Goal: Find specific page/section: Find specific page/section

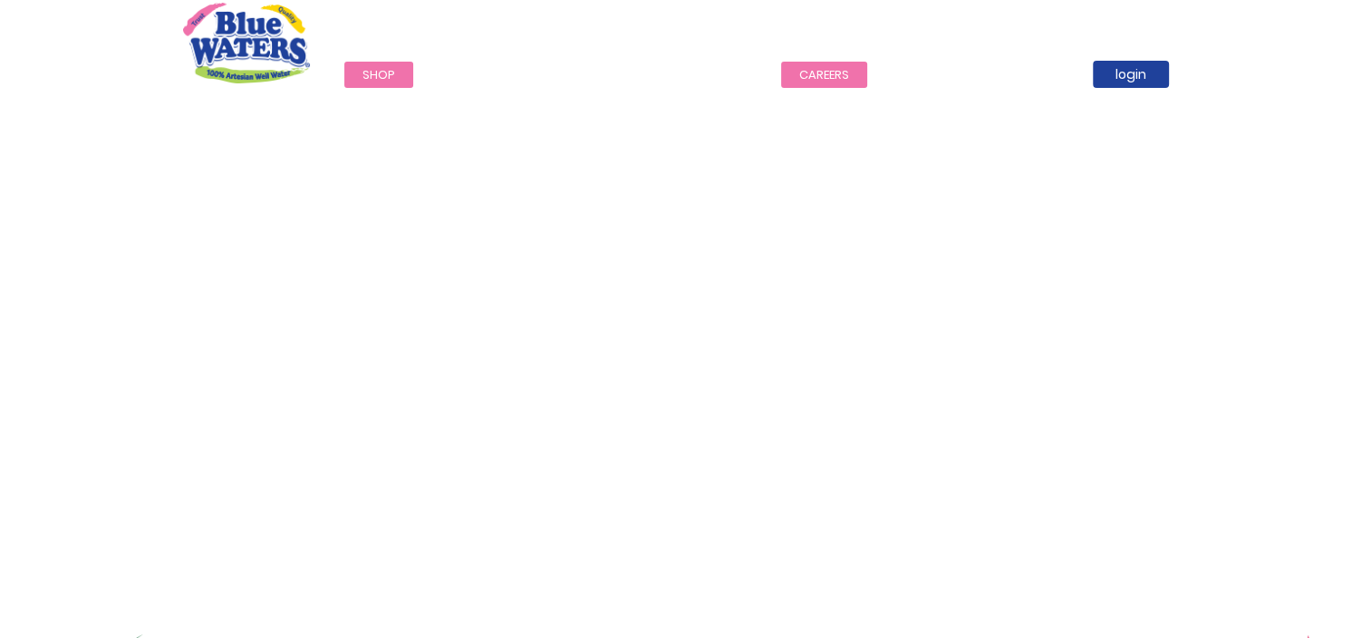
click at [821, 74] on link "careers" at bounding box center [824, 75] width 86 height 26
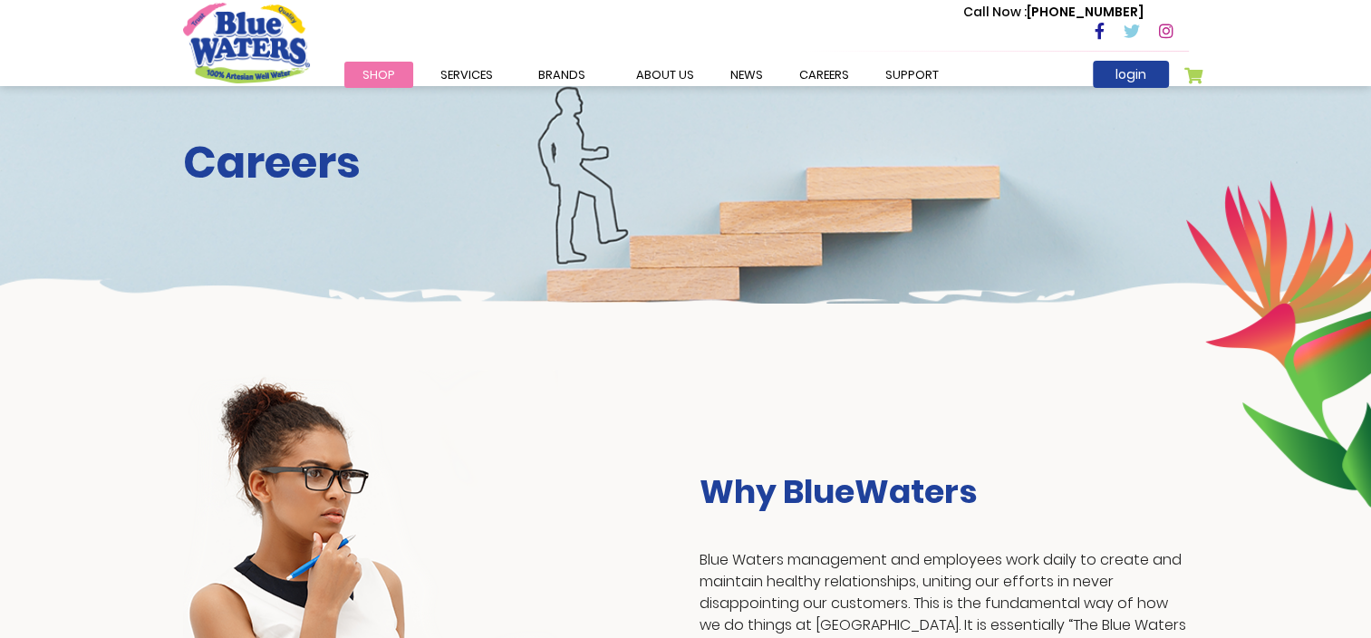
scroll to position [53, 0]
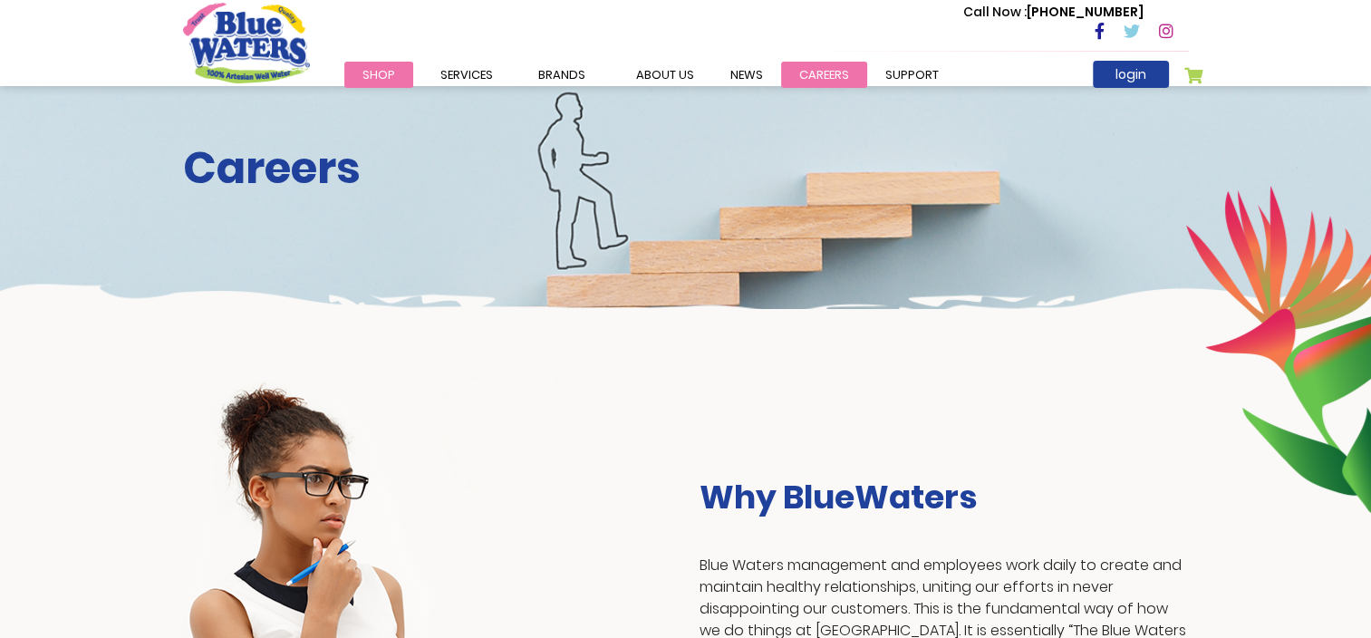
click at [824, 67] on link "careers" at bounding box center [824, 75] width 86 height 26
